Goal: Information Seeking & Learning: Understand process/instructions

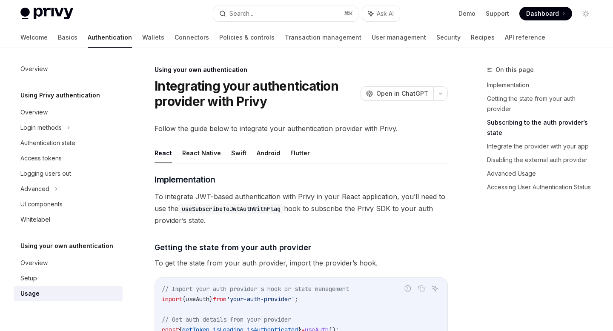
scroll to position [360, 0]
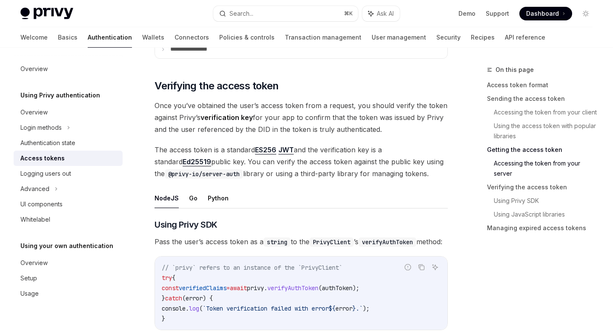
scroll to position [1202, 0]
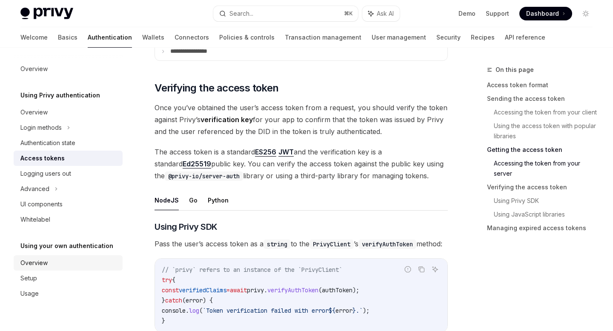
click at [57, 259] on div "Overview" at bounding box center [68, 263] width 97 height 10
type textarea "*"
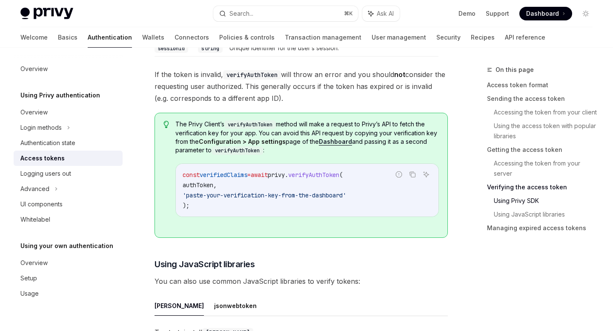
scroll to position [1638, 0]
